Goal: Navigation & Orientation: Find specific page/section

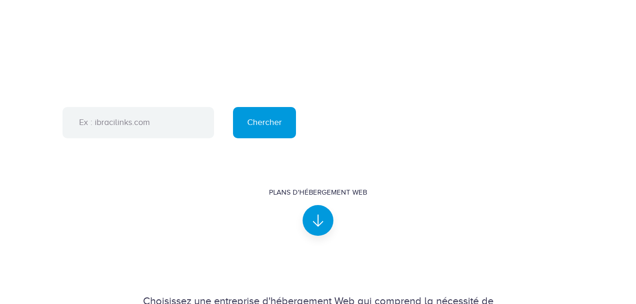
scroll to position [493, 0]
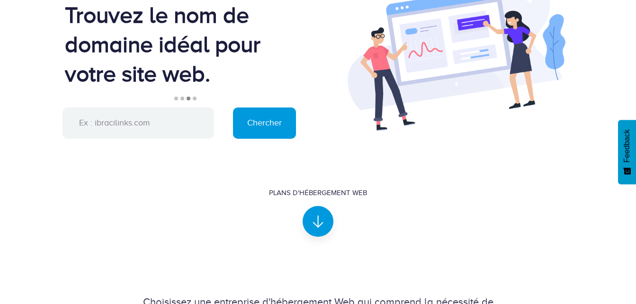
scroll to position [0, 0]
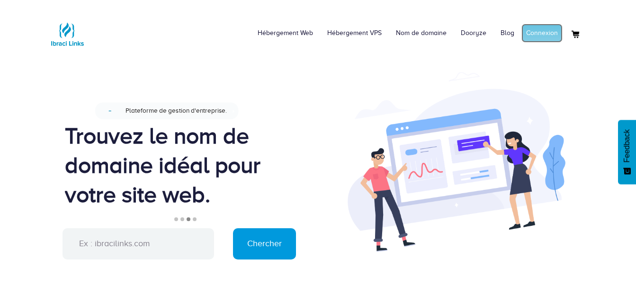
click at [528, 32] on link "Connexion" at bounding box center [542, 33] width 41 height 19
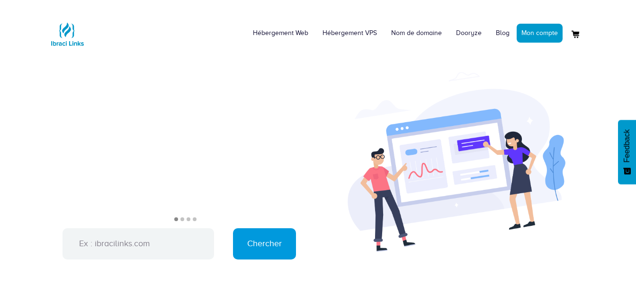
scroll to position [493, 0]
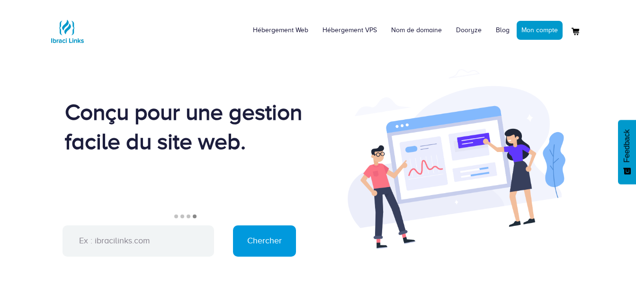
scroll to position [0, 0]
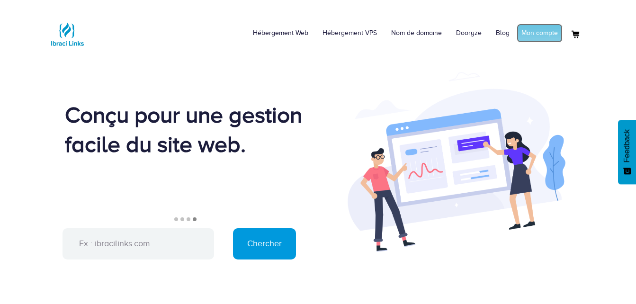
click at [553, 38] on link "Mon compte" at bounding box center [540, 33] width 46 height 19
